Goal: Information Seeking & Learning: Learn about a topic

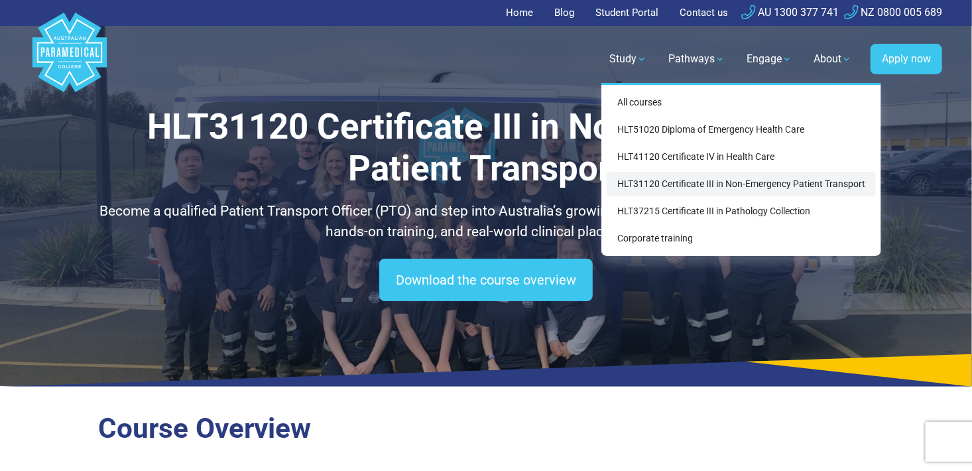
click at [704, 189] on link "HLT31120 Certificate III in Non-Emergency Patient Transport" at bounding box center [741, 184] width 269 height 25
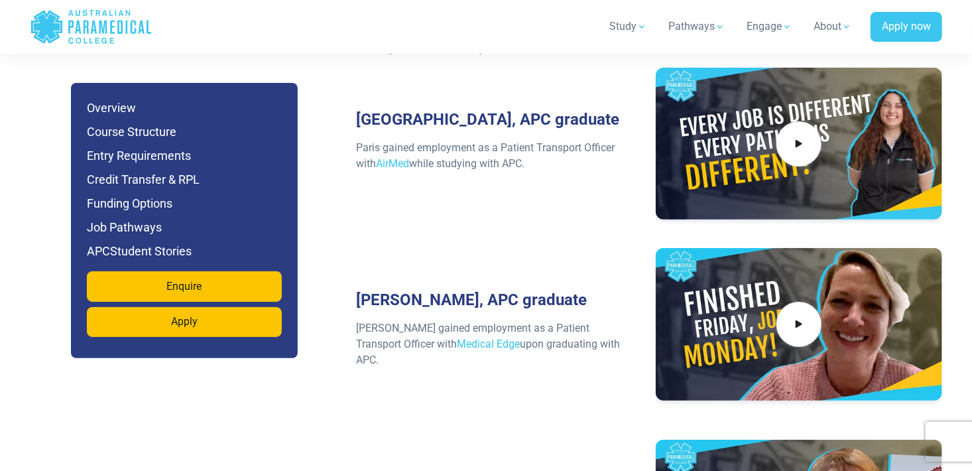
scroll to position [5024, 0]
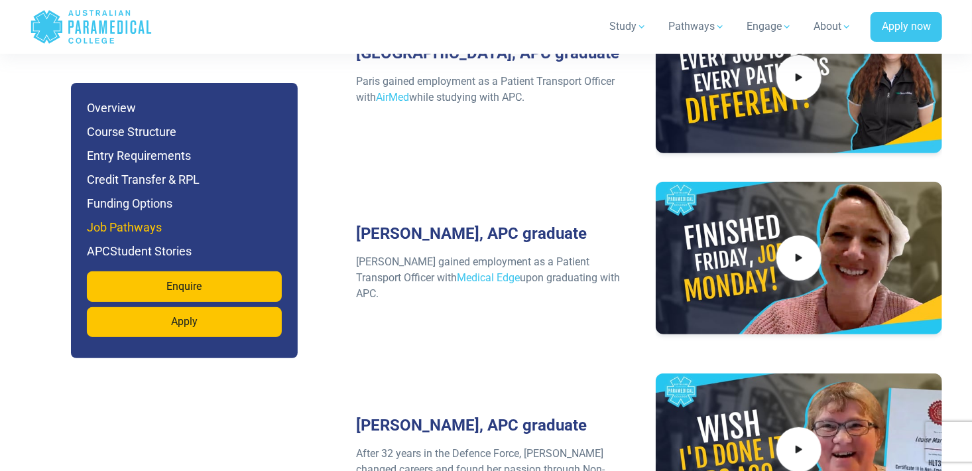
click at [138, 231] on h6 "Job Pathways" at bounding box center [184, 227] width 195 height 19
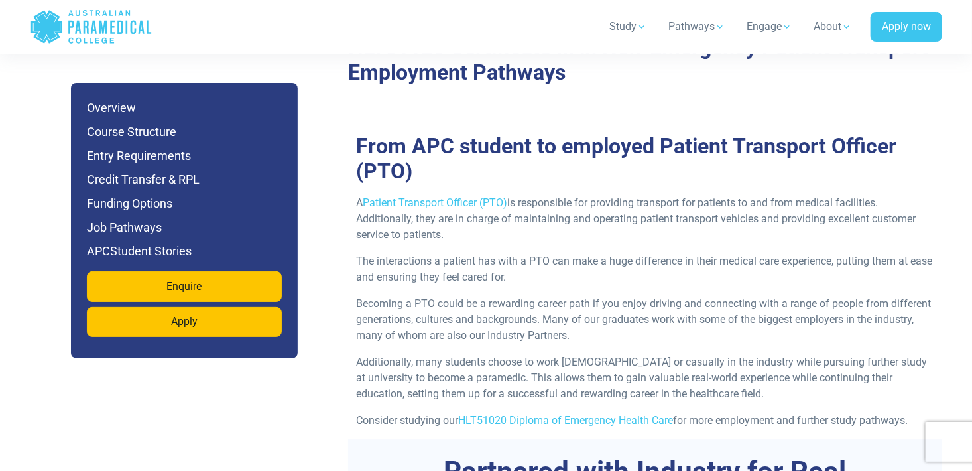
scroll to position [3895, 0]
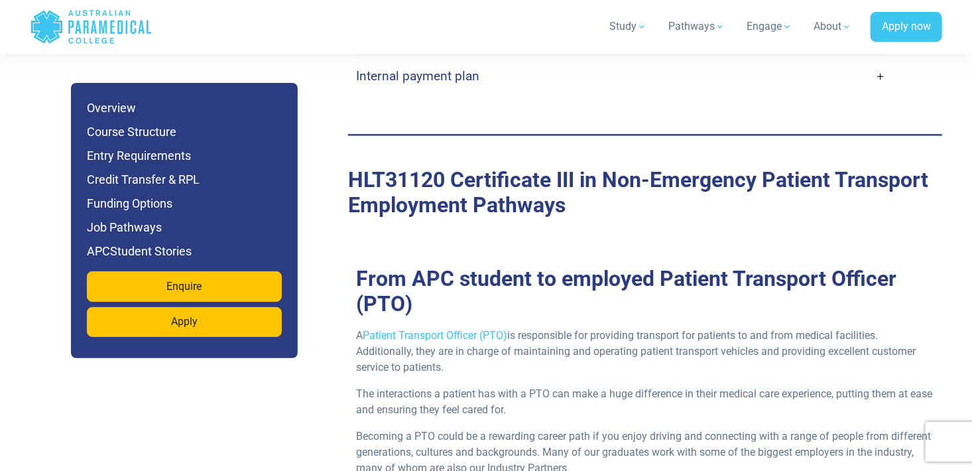
click at [467, 327] on p "A Patient Transport Officer (PTO) is responsible for providing transport for pa…" at bounding box center [645, 351] width 578 height 48
click at [469, 329] on link "Patient Transport Officer (PTO)" at bounding box center [435, 335] width 145 height 13
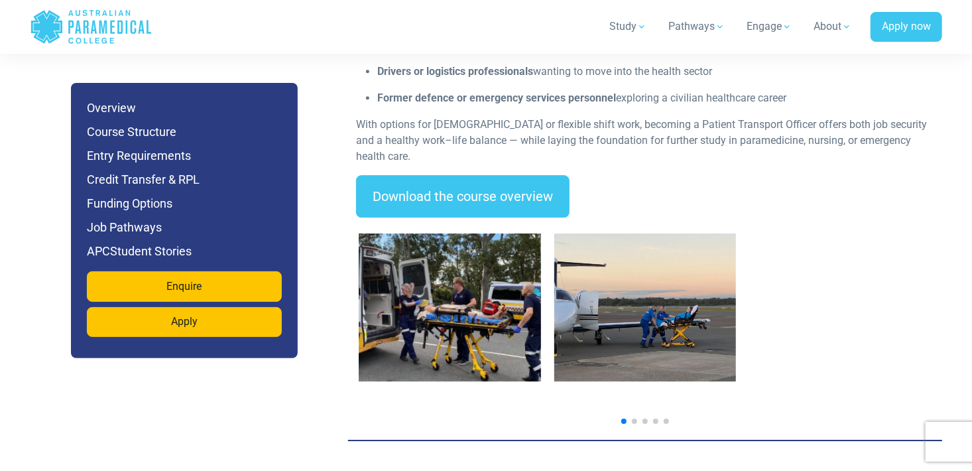
scroll to position [2121, 0]
